Goal: Transaction & Acquisition: Download file/media

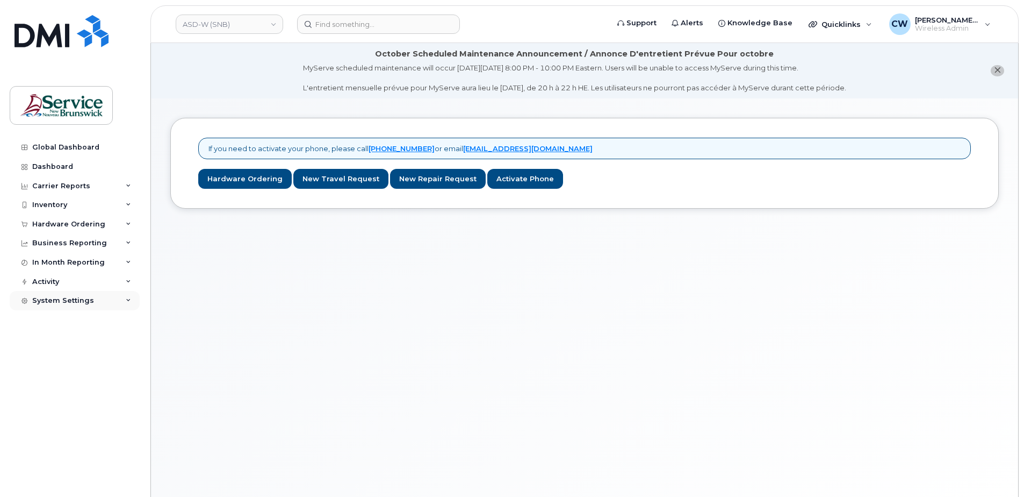
click at [68, 301] on div "System Settings" at bounding box center [63, 300] width 62 height 9
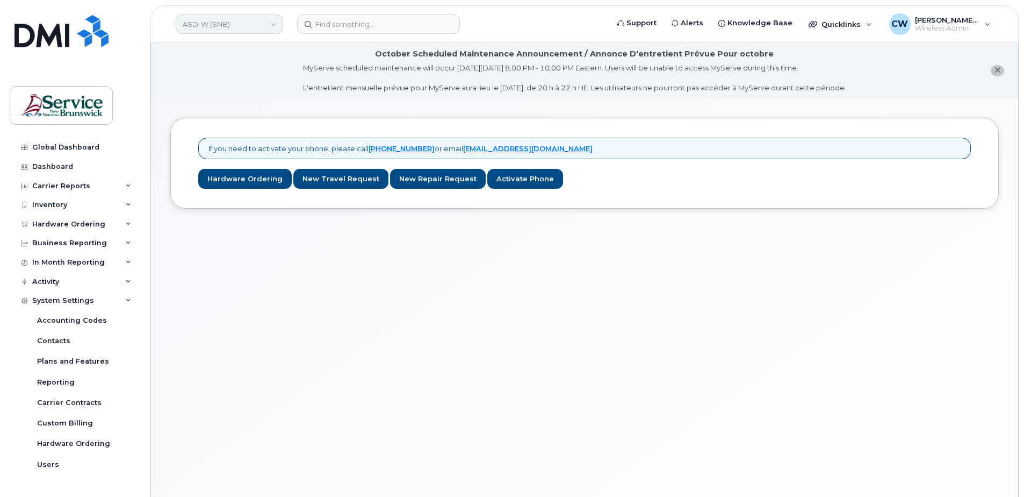
click at [266, 27] on link "ASD-W (SNB)" at bounding box center [230, 24] width 108 height 19
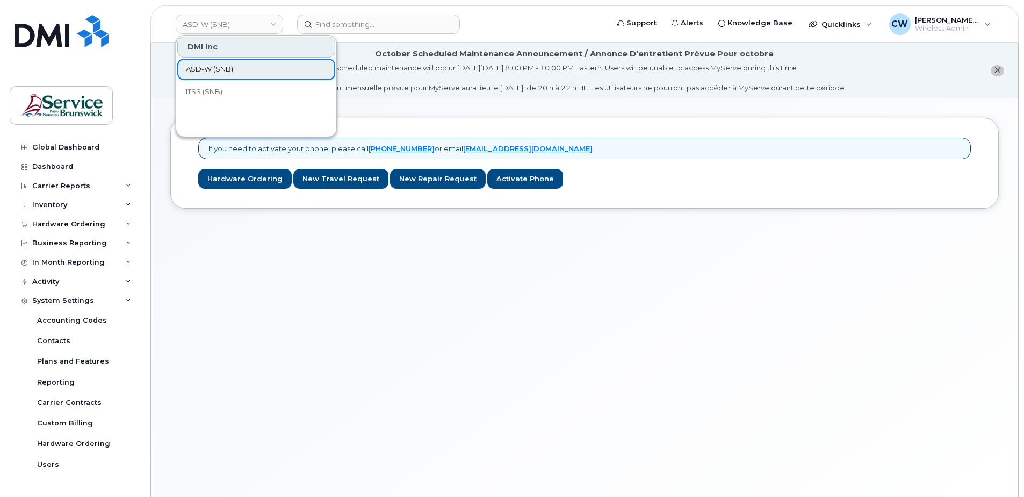
click at [215, 65] on span "ASD-W (SNB)" at bounding box center [209, 69] width 47 height 11
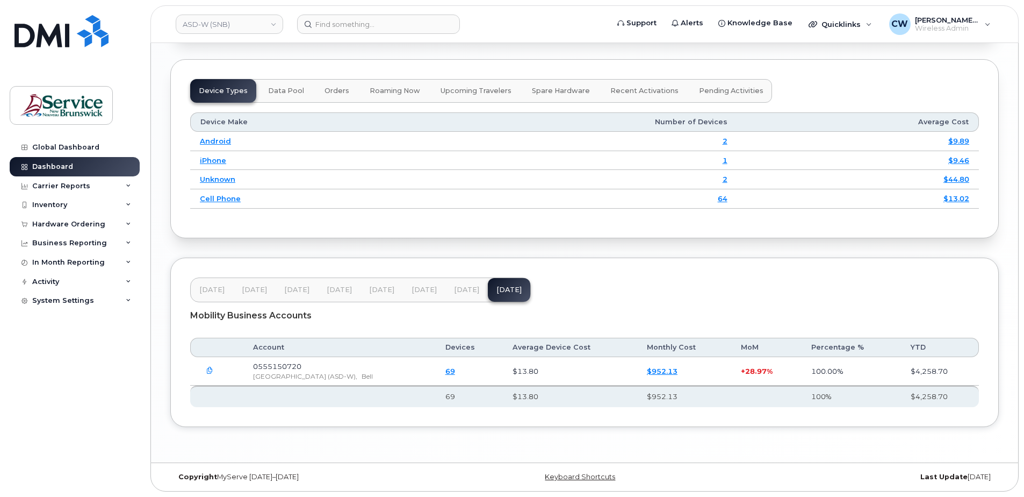
scroll to position [1392, 0]
click at [210, 368] on icon "button" at bounding box center [209, 370] width 7 height 7
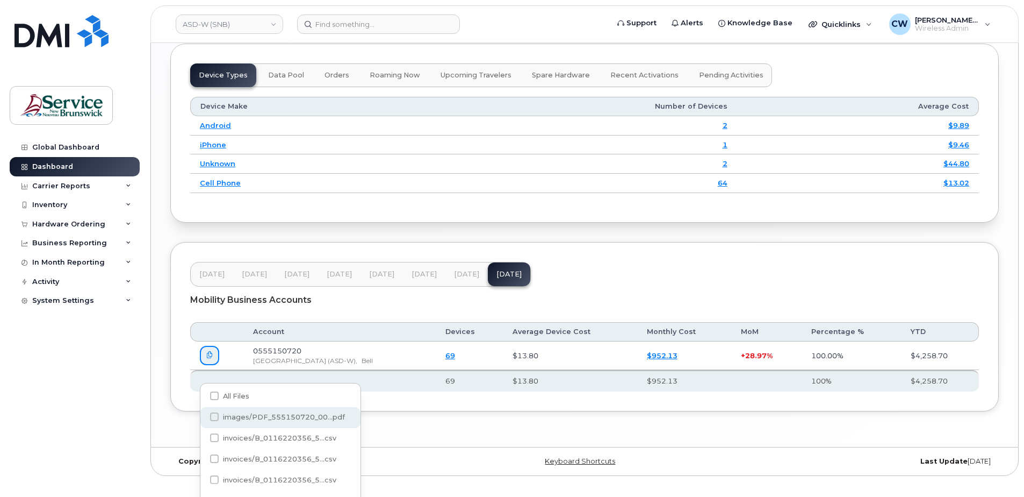
click at [214, 414] on span at bounding box center [214, 416] width 9 height 9
click at [203, 414] on input "images/PDF_555150720_00...pdf" at bounding box center [199, 416] width 5 height 5
checkbox input "true"
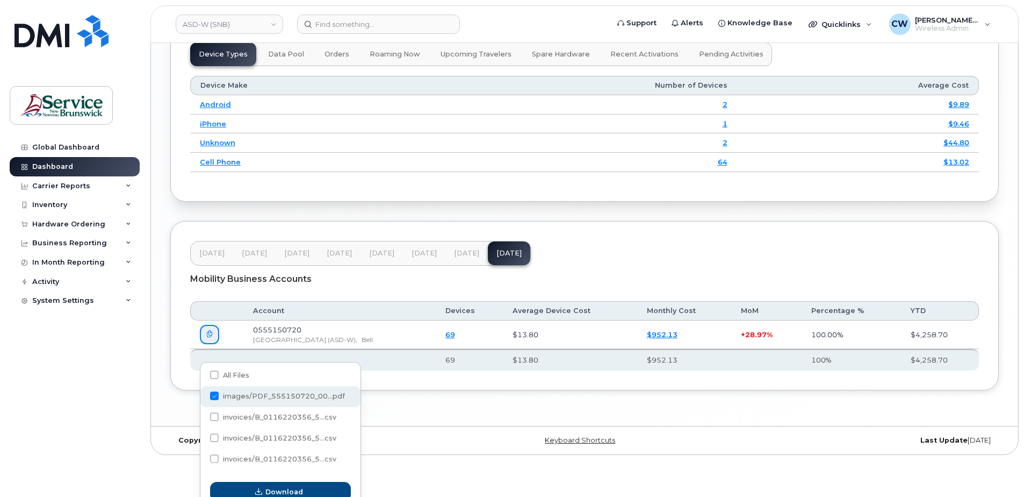
scroll to position [1424, 0]
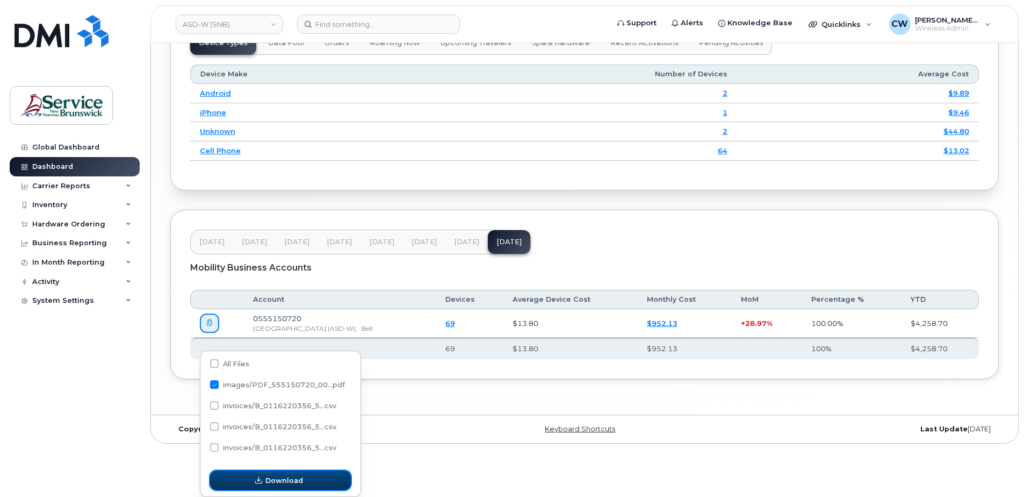
click at [278, 478] on span "Download" at bounding box center [285, 480] width 38 height 10
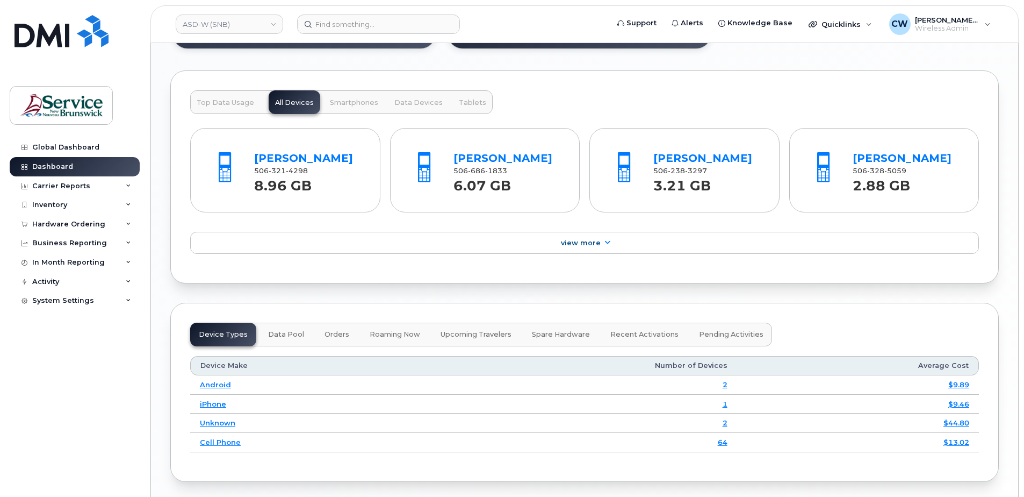
scroll to position [0, 0]
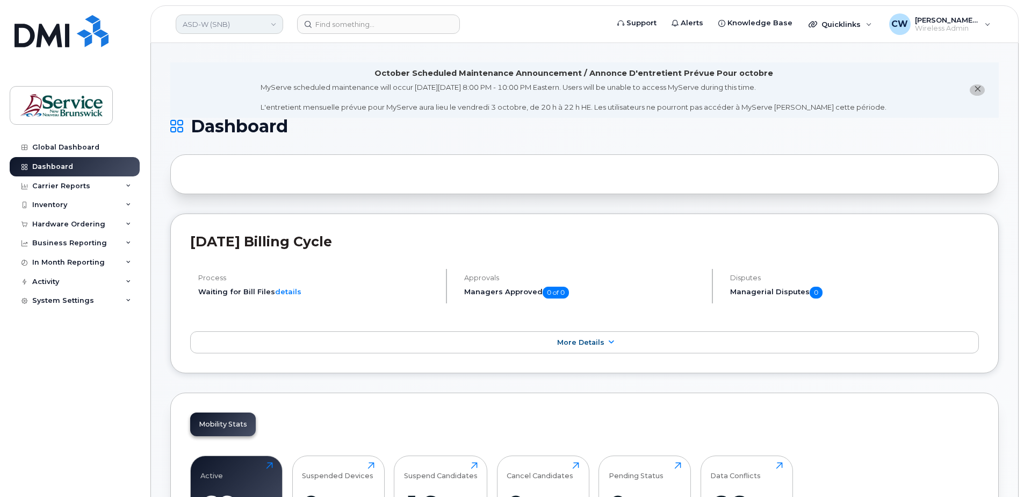
click at [230, 21] on link "ASD-W (SNB)" at bounding box center [230, 24] width 108 height 19
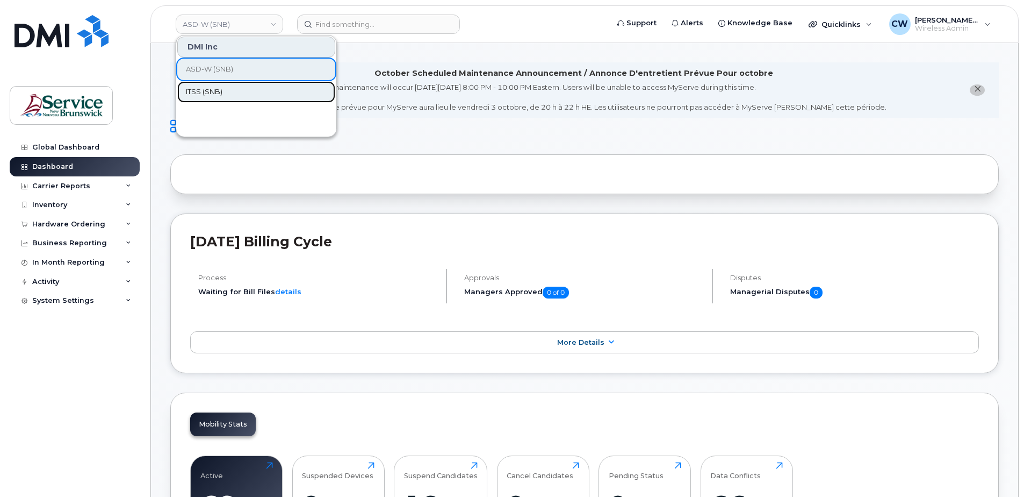
click at [214, 86] on link "ITSS (SNB)" at bounding box center [256, 92] width 158 height 22
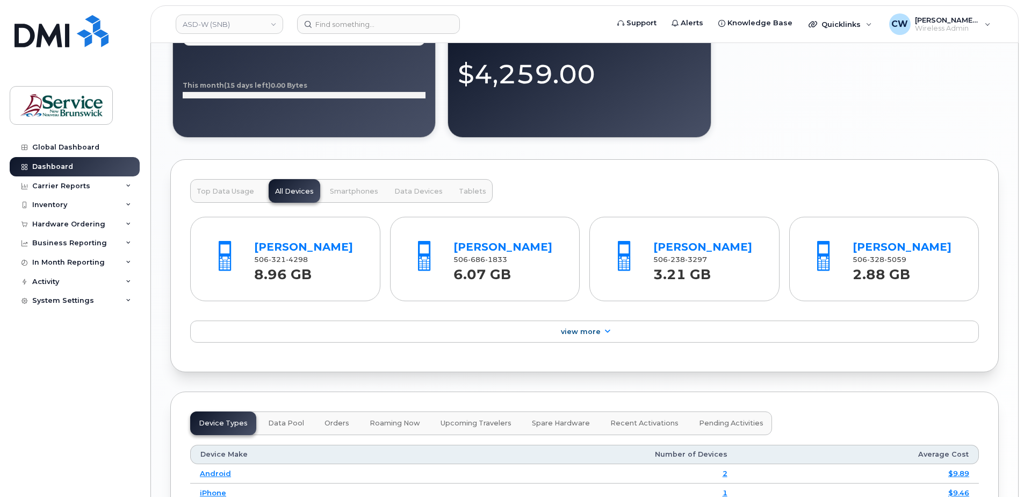
scroll to position [1075, 0]
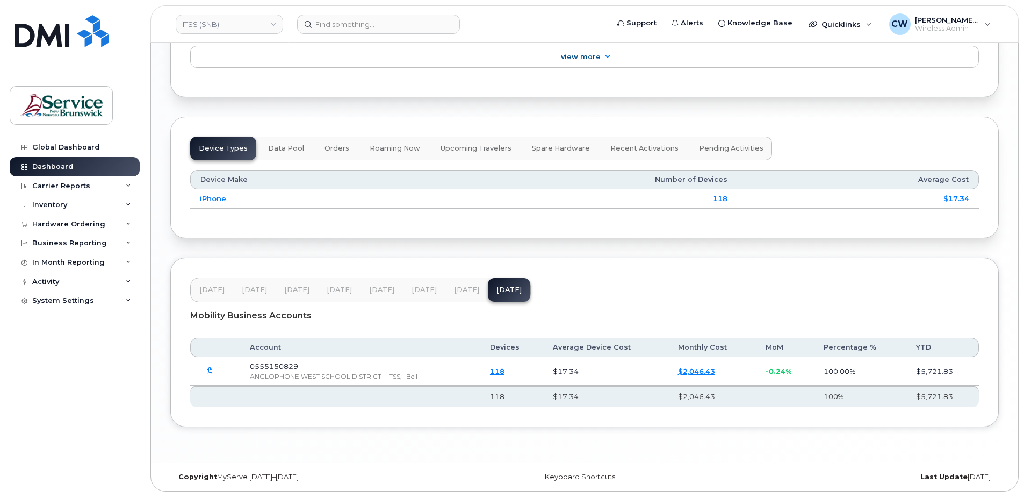
scroll to position [1319, 0]
click at [211, 369] on icon "button" at bounding box center [209, 371] width 7 height 7
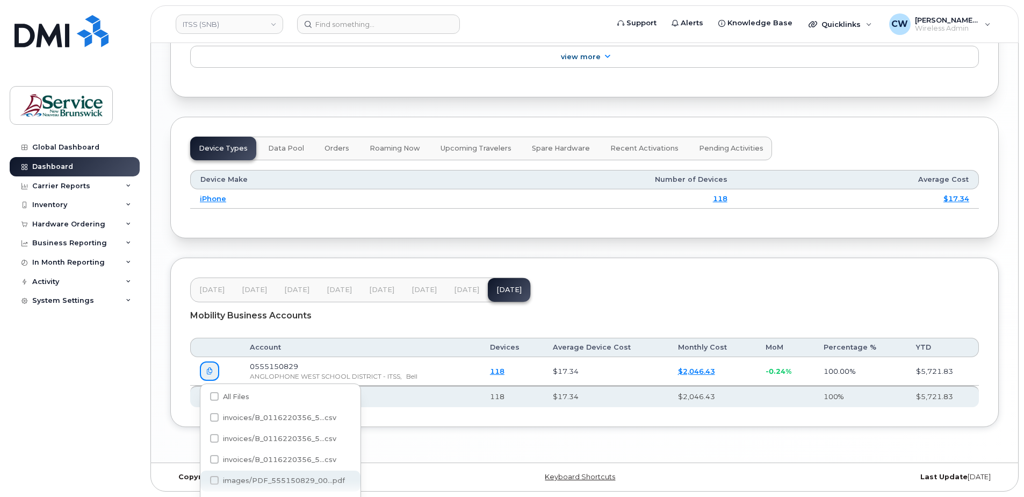
click at [215, 480] on span at bounding box center [214, 480] width 9 height 9
click at [203, 480] on input "images/PDF_555150829_00...pdf" at bounding box center [199, 480] width 5 height 5
checkbox input "true"
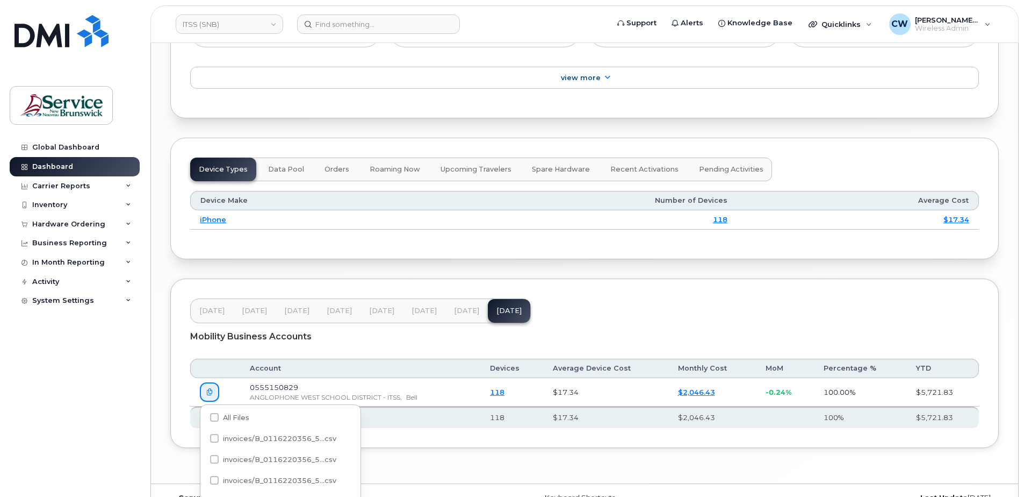
scroll to position [1352, 0]
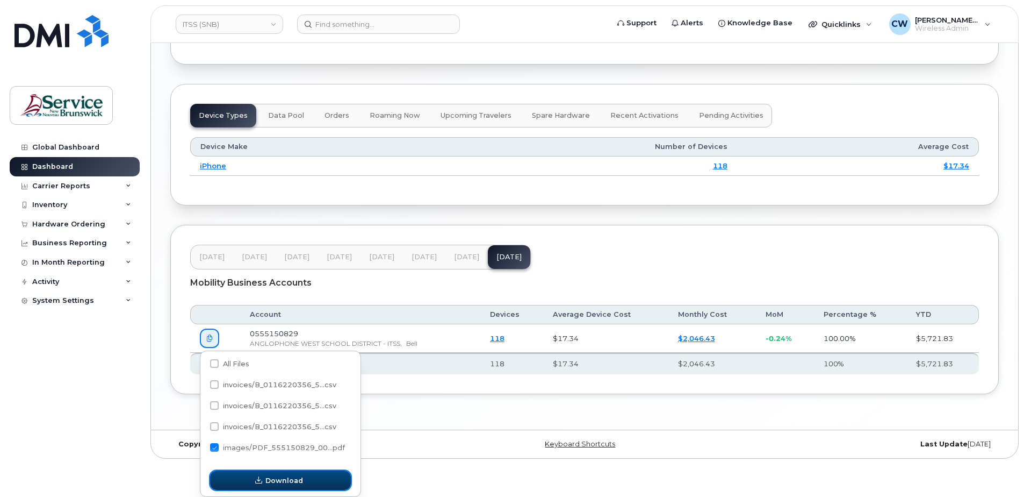
click at [278, 478] on span "Download" at bounding box center [285, 480] width 38 height 10
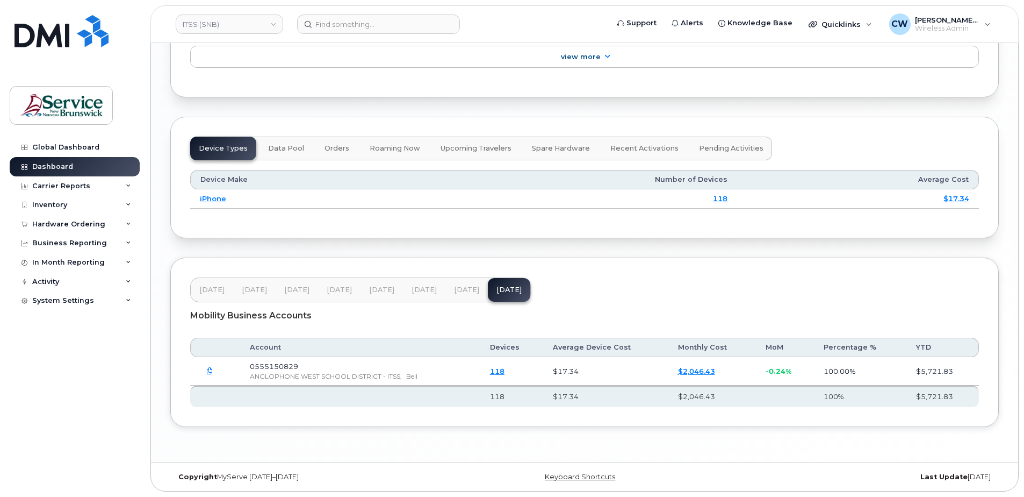
scroll to position [1319, 0]
click at [209, 370] on icon "button" at bounding box center [209, 371] width 7 height 7
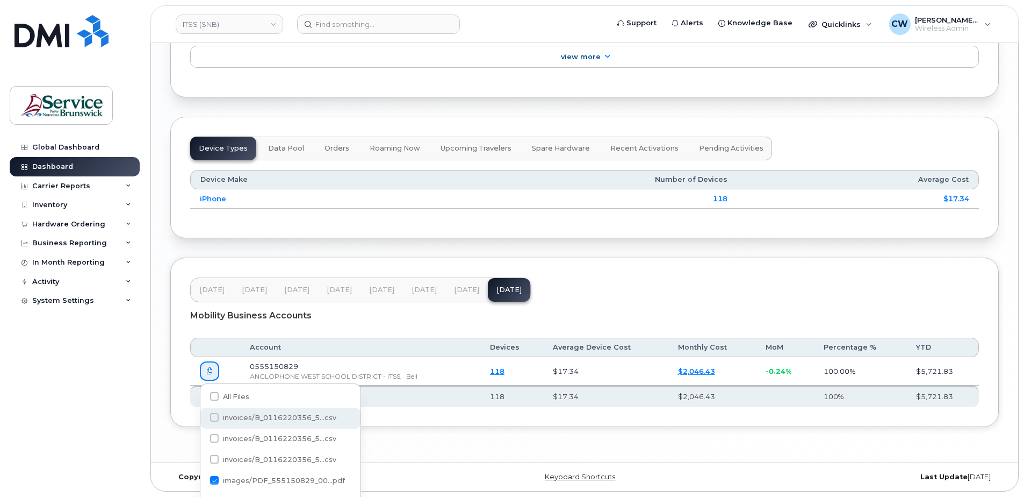
click at [214, 419] on span at bounding box center [214, 417] width 9 height 9
click at [203, 419] on input "invoices/B_0116220356_5...csv" at bounding box center [199, 417] width 5 height 5
checkbox input "true"
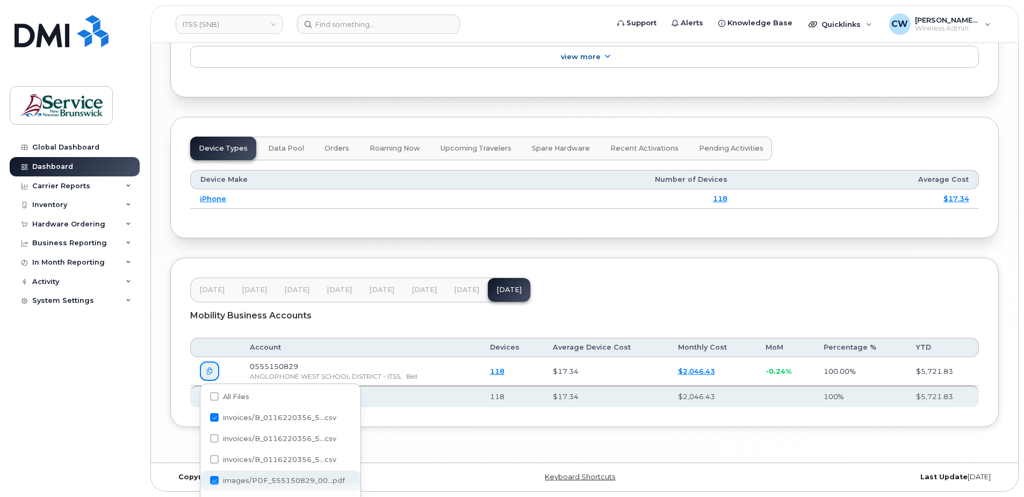
click at [213, 482] on span at bounding box center [214, 480] width 9 height 9
click at [203, 482] on input "images/PDF_555150829_00...pdf" at bounding box center [199, 480] width 5 height 5
checkbox input "false"
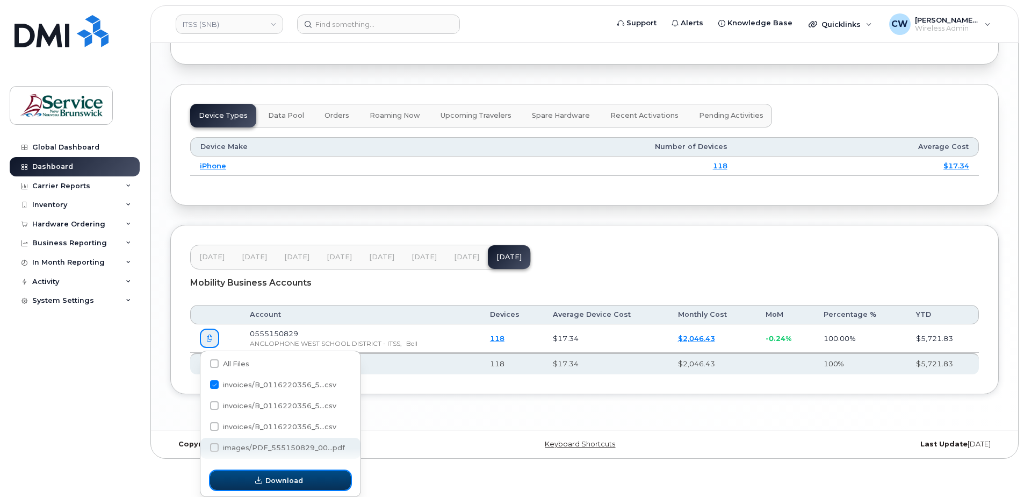
click at [273, 478] on span "Download" at bounding box center [285, 480] width 38 height 10
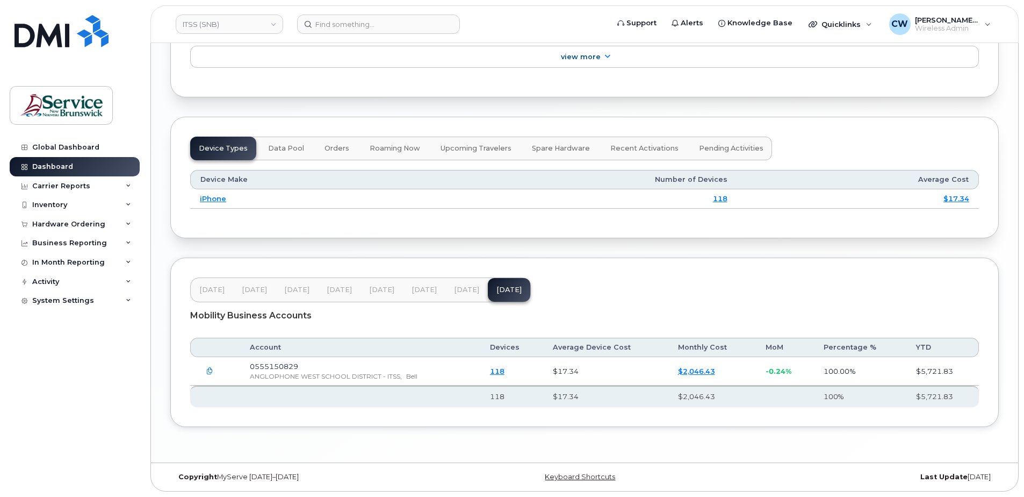
click at [207, 371] on icon "button" at bounding box center [209, 371] width 7 height 7
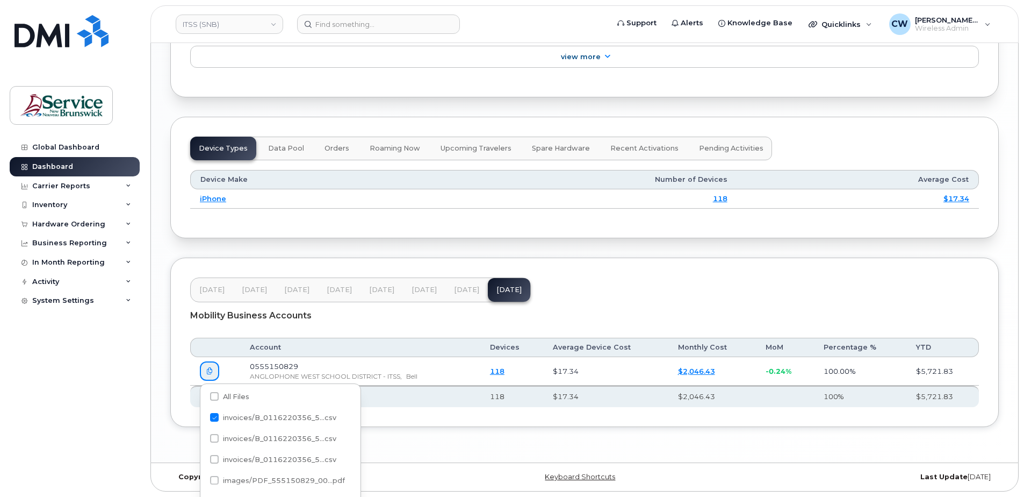
scroll to position [1352, 0]
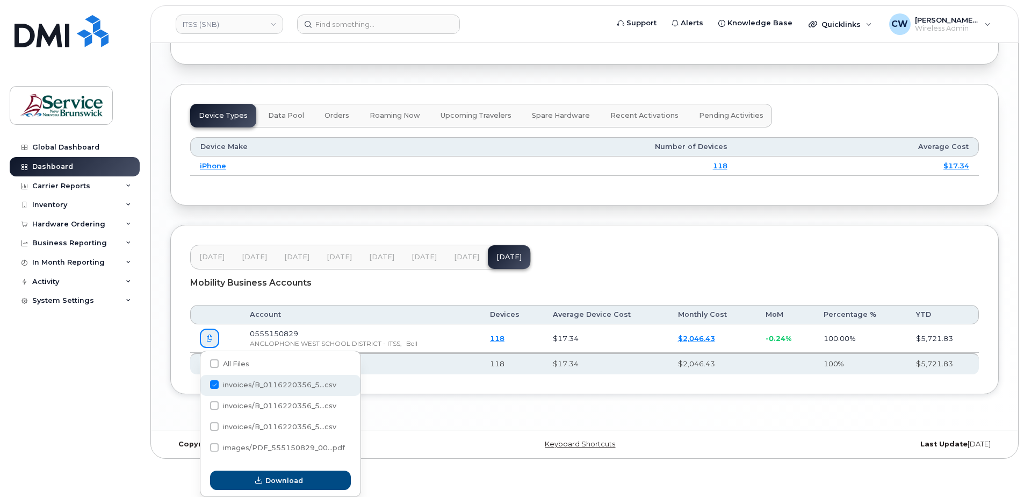
click at [214, 384] on span at bounding box center [214, 384] width 9 height 9
click at [203, 384] on input "invoices/B_0116220356_5...csv" at bounding box center [199, 384] width 5 height 5
checkbox input "false"
click at [216, 406] on span at bounding box center [214, 405] width 9 height 9
click at [203, 406] on input "invoices/B_0116220356_5...csv" at bounding box center [199, 405] width 5 height 5
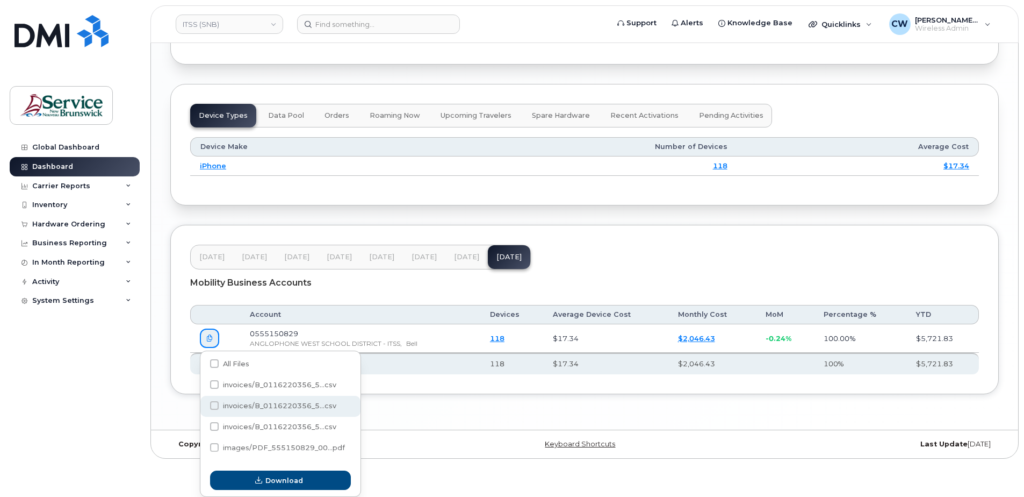
checkbox input "true"
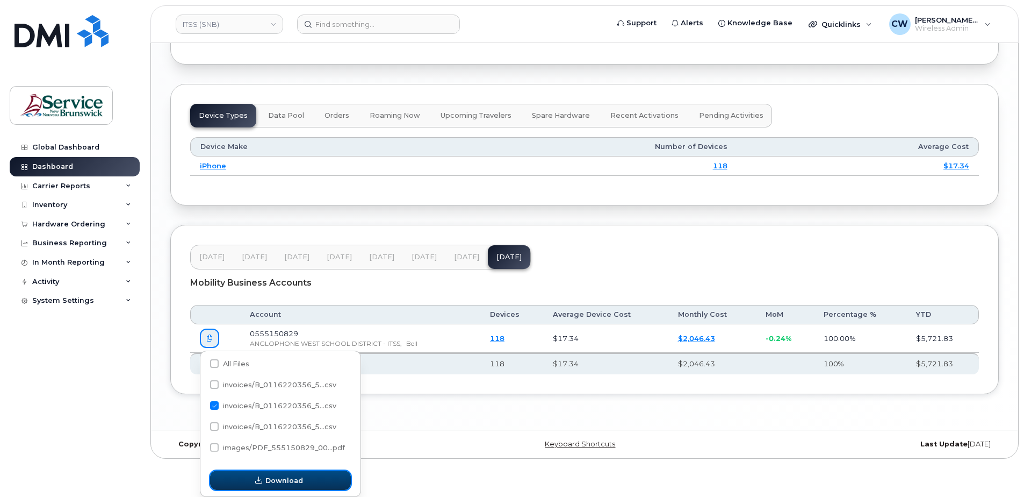
click at [268, 477] on span "Download" at bounding box center [285, 480] width 38 height 10
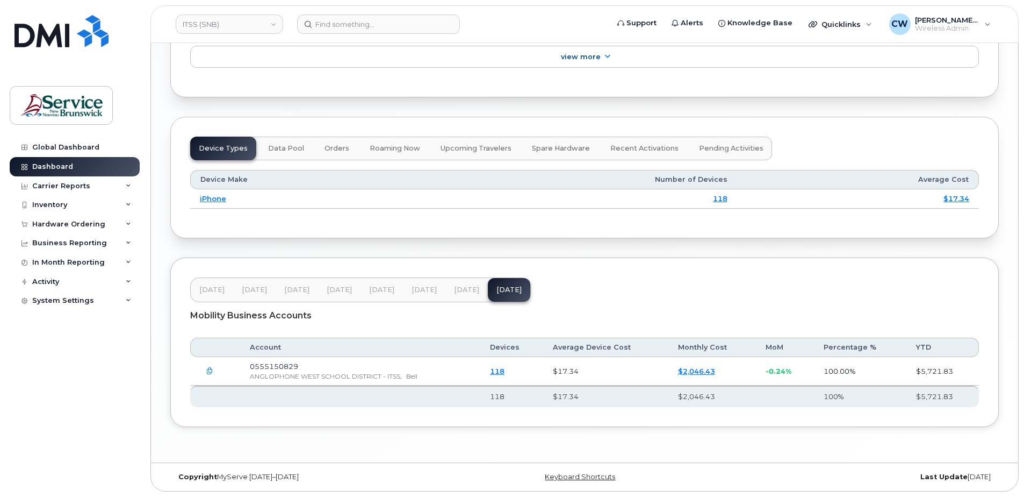
scroll to position [1319, 0]
click at [109, 463] on div "Global Dashboard Dashboard Carrier Reports Monthly Billing Data Daily Data Pool…" at bounding box center [76, 309] width 133 height 343
